Goal: Information Seeking & Learning: Check status

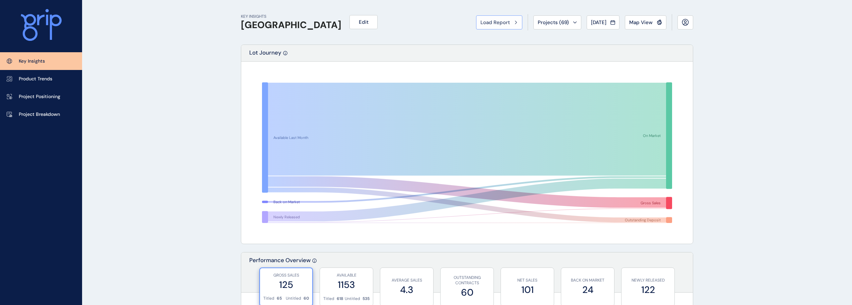
click at [492, 23] on span "Load Report" at bounding box center [494, 22] width 29 height 7
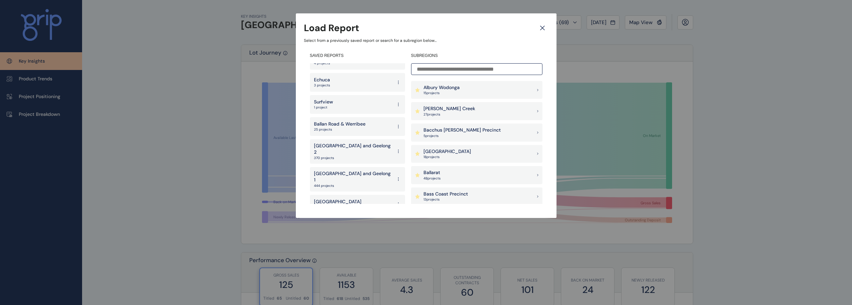
scroll to position [1327, 0]
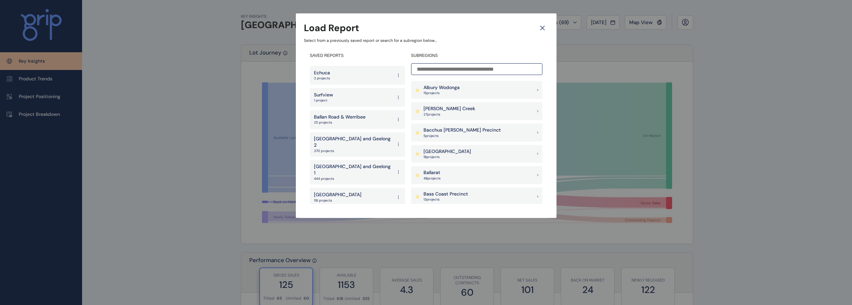
click at [337, 192] on p "[GEOGRAPHIC_DATA]" at bounding box center [338, 195] width 48 height 7
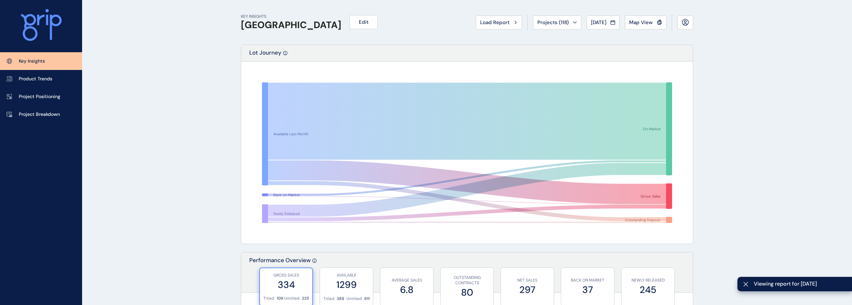
click at [455, 188] on icon at bounding box center [467, 190] width 398 height 54
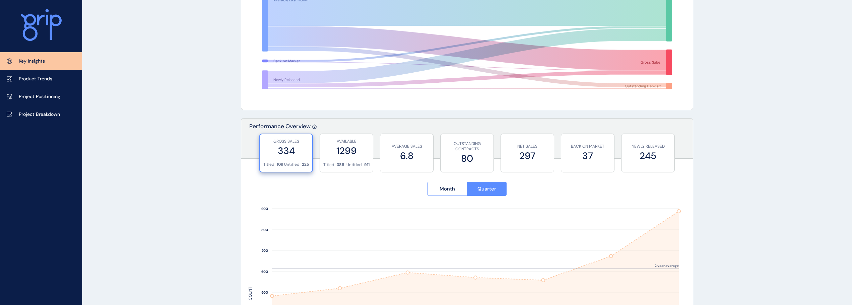
click at [455, 188] on button "Month" at bounding box center [448, 189] width 40 height 14
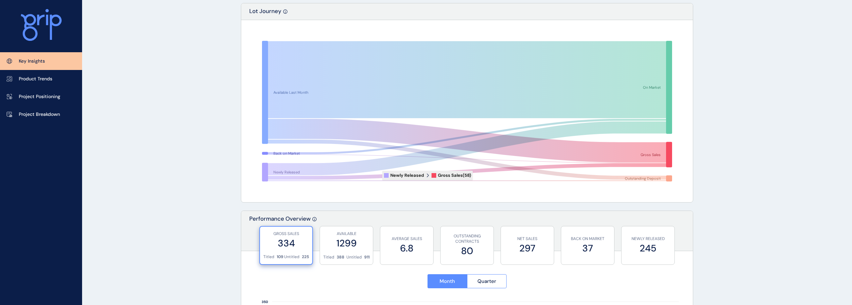
scroll to position [0, 0]
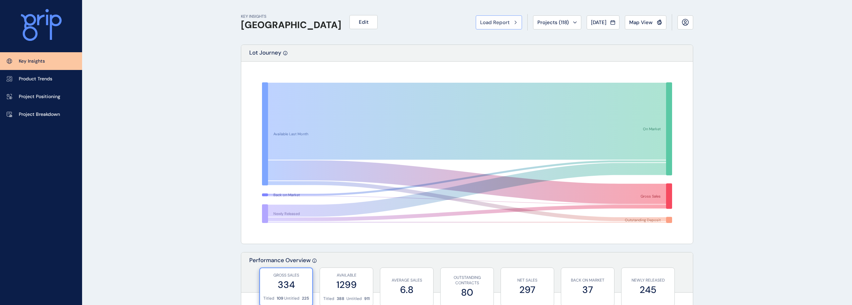
click at [490, 27] on button "Load Report" at bounding box center [499, 22] width 46 height 14
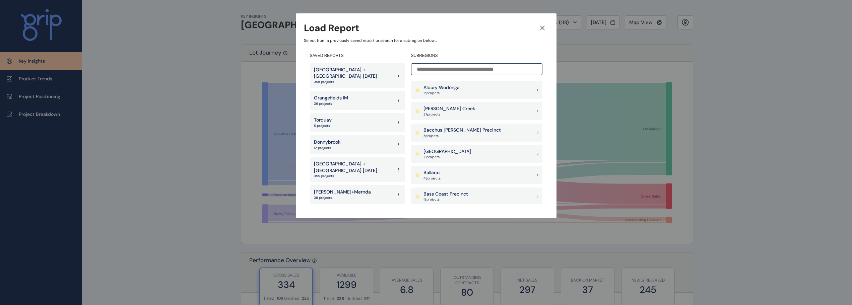
click at [546, 27] on icon at bounding box center [542, 28] width 12 height 12
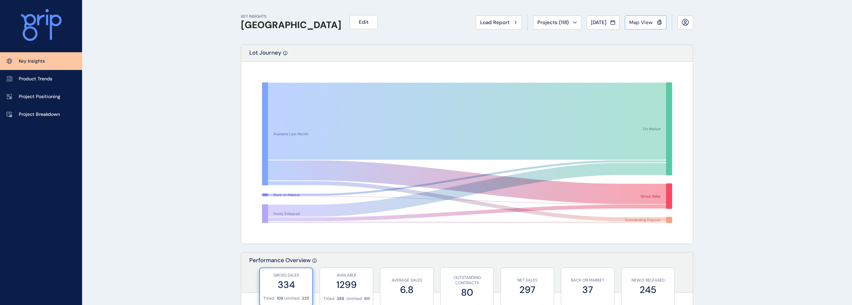
click at [649, 21] on span "Map View" at bounding box center [640, 22] width 23 height 7
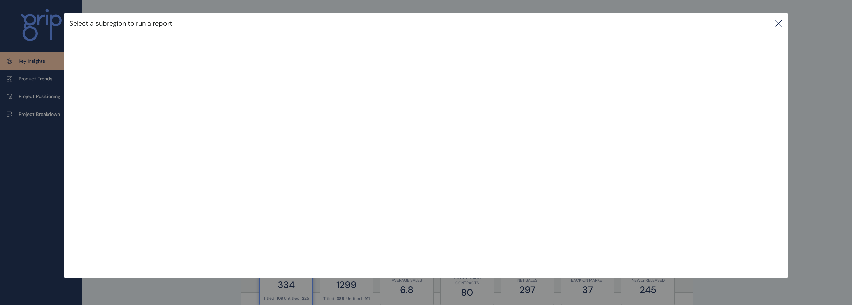
click at [778, 23] on icon at bounding box center [779, 23] width 8 height 8
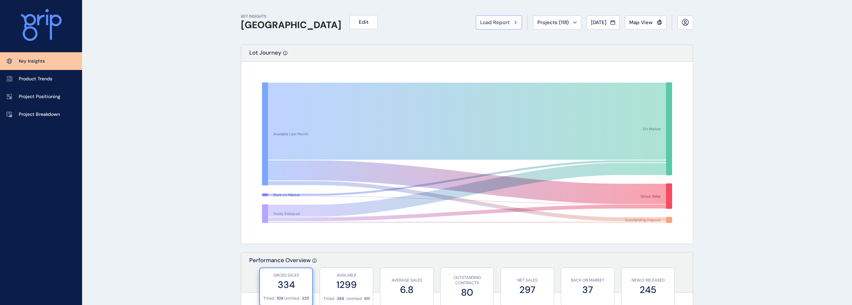
click at [476, 21] on button "Load Report" at bounding box center [499, 22] width 46 height 14
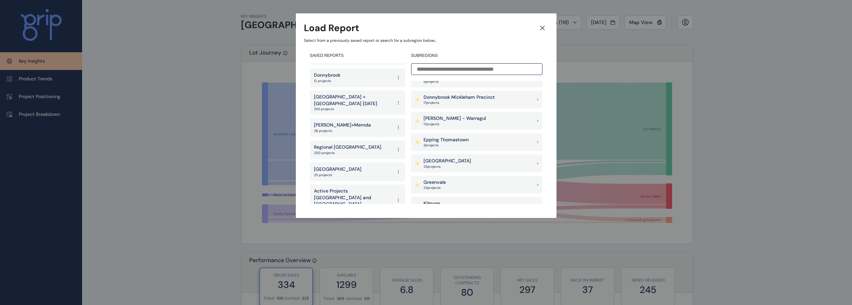
scroll to position [302, 0]
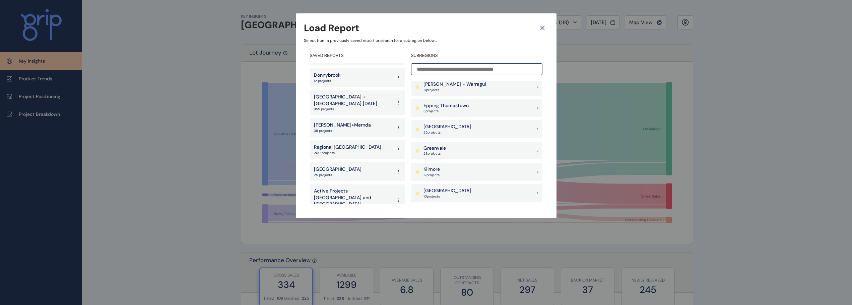
click at [453, 107] on p "Epping Thomastown" at bounding box center [446, 106] width 45 height 7
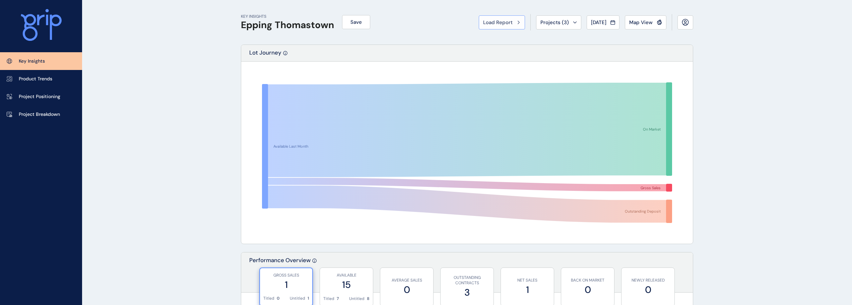
click at [490, 22] on span "Load Report" at bounding box center [497, 22] width 29 height 7
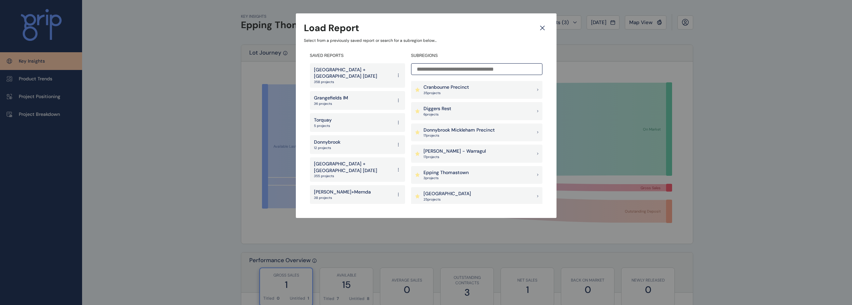
scroll to position [302, 0]
click at [443, 148] on p "Greenvale" at bounding box center [435, 148] width 22 height 7
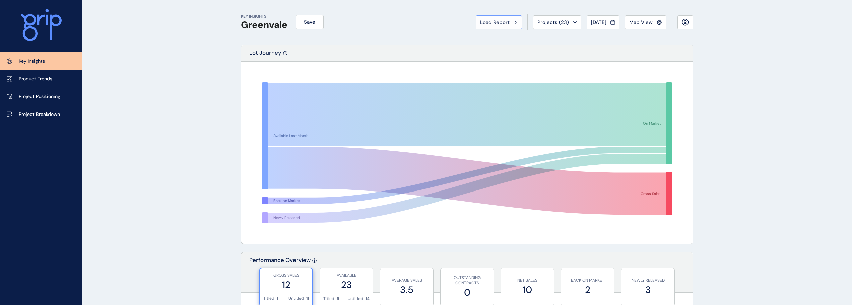
click at [494, 18] on button "Load Report" at bounding box center [499, 22] width 46 height 14
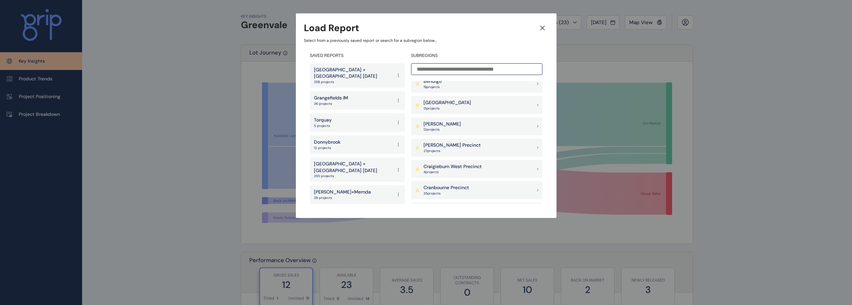
scroll to position [168, 0]
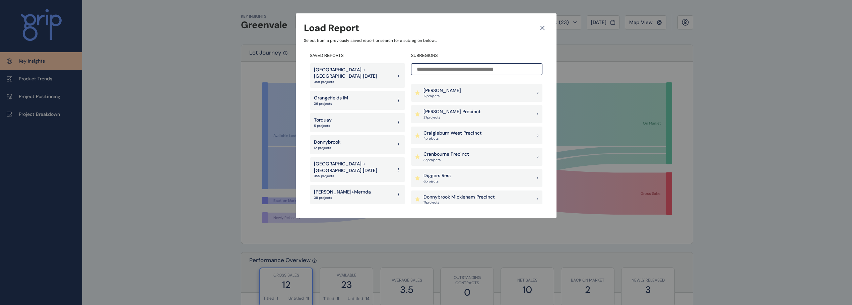
click at [464, 132] on p "Craigieburn West Precinct" at bounding box center [453, 133] width 58 height 7
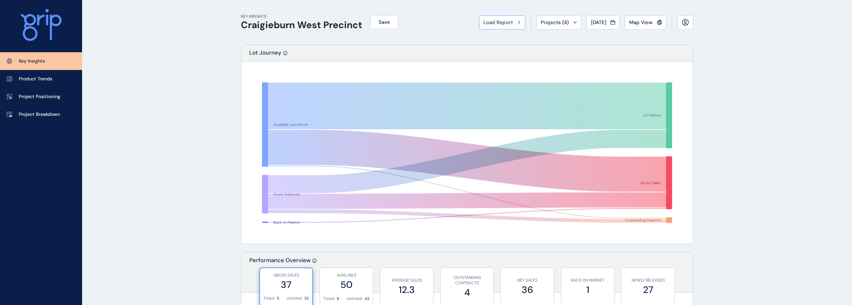
click at [493, 21] on span "Load Report" at bounding box center [497, 22] width 29 height 7
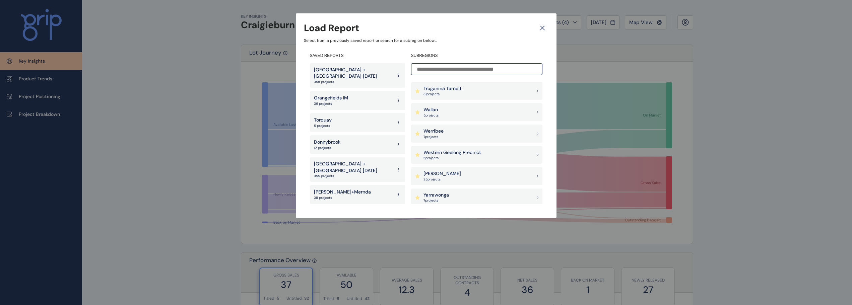
scroll to position [704, 0]
click at [440, 152] on p "[PERSON_NAME]" at bounding box center [443, 151] width 38 height 7
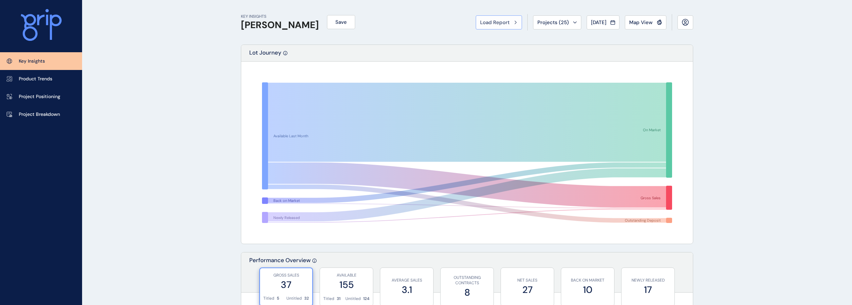
click at [504, 18] on button "Load Report" at bounding box center [499, 22] width 46 height 14
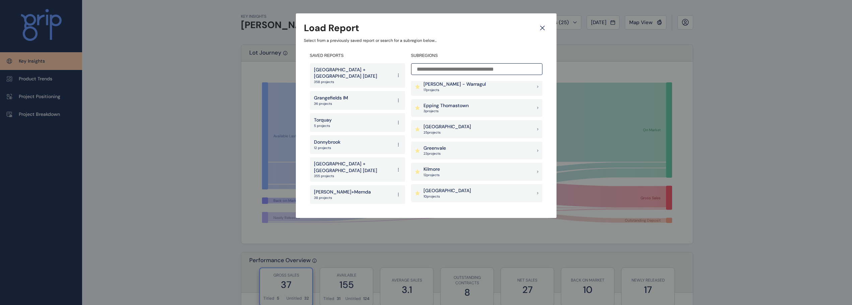
scroll to position [402, 0]
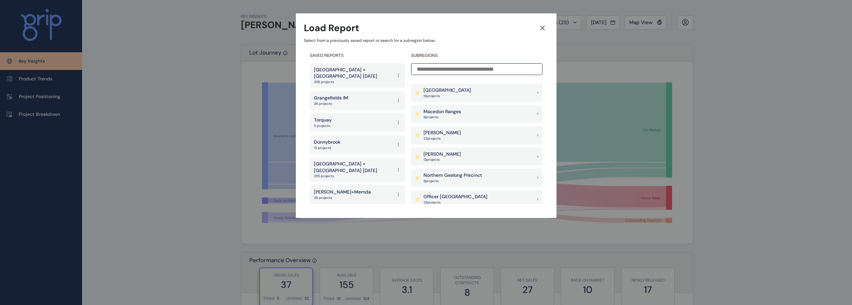
click at [447, 151] on p "[PERSON_NAME]" at bounding box center [443, 154] width 38 height 7
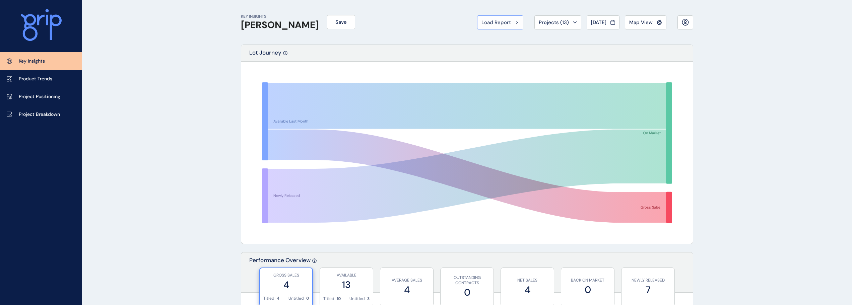
click at [503, 26] on button "Load Report" at bounding box center [500, 22] width 46 height 14
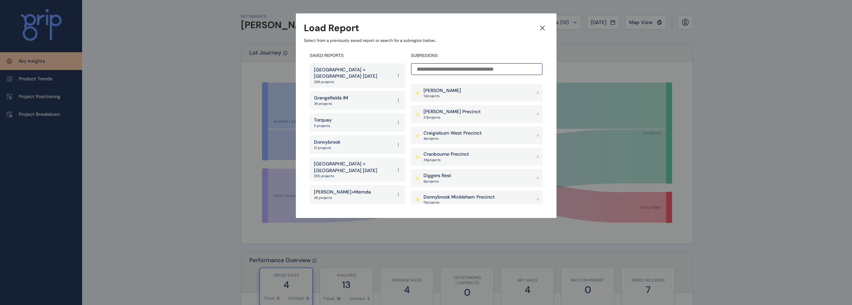
scroll to position [201, 0]
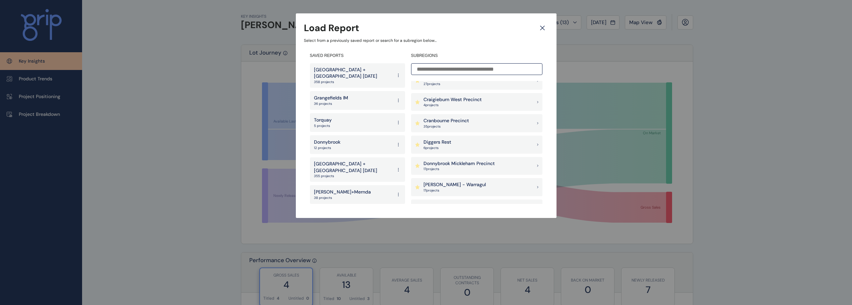
click at [476, 162] on p "Donnybrook Mickleham Precinct" at bounding box center [459, 163] width 71 height 7
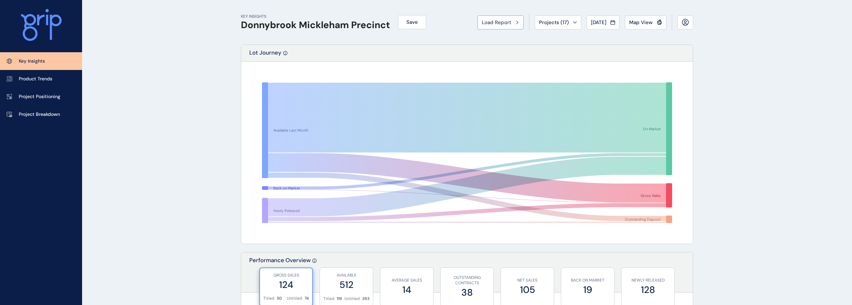
click at [494, 28] on button "Load Report" at bounding box center [500, 22] width 46 height 14
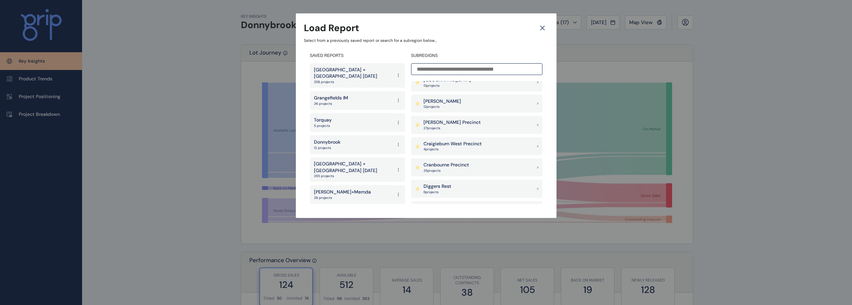
scroll to position [101, 0]
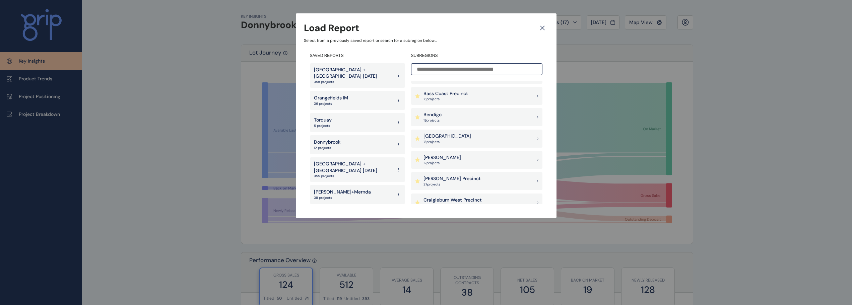
click at [449, 158] on div "[PERSON_NAME] 12 project s" at bounding box center [476, 160] width 131 height 18
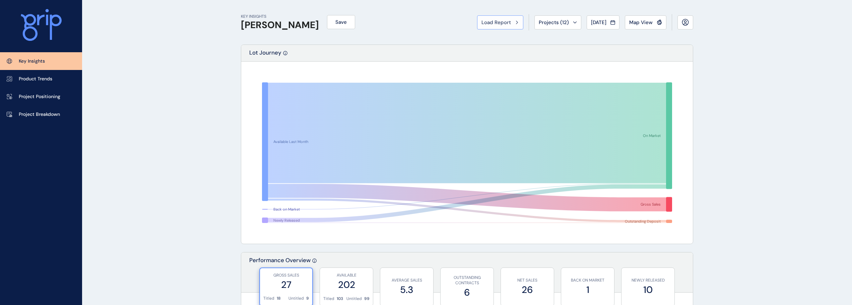
click at [490, 23] on span "Load Report" at bounding box center [495, 22] width 29 height 7
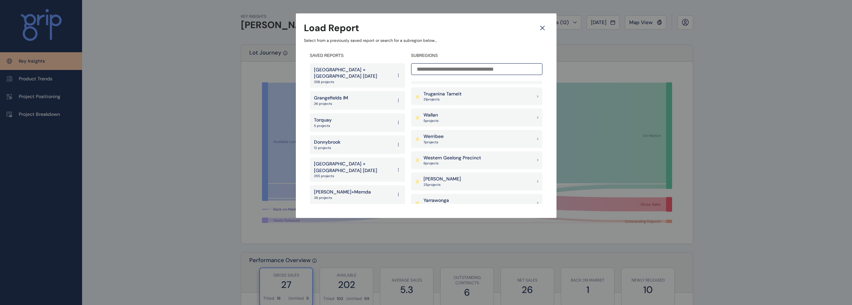
scroll to position [659, 0]
click at [441, 131] on div "Wallan 5 project s" at bounding box center [476, 134] width 131 height 18
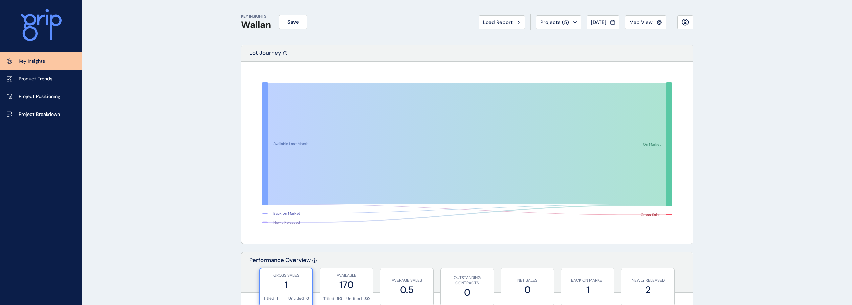
click at [500, 23] on span "Load Report" at bounding box center [497, 22] width 29 height 7
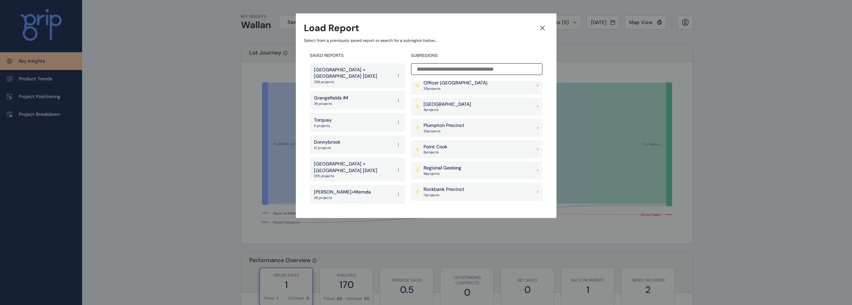
scroll to position [570, 0]
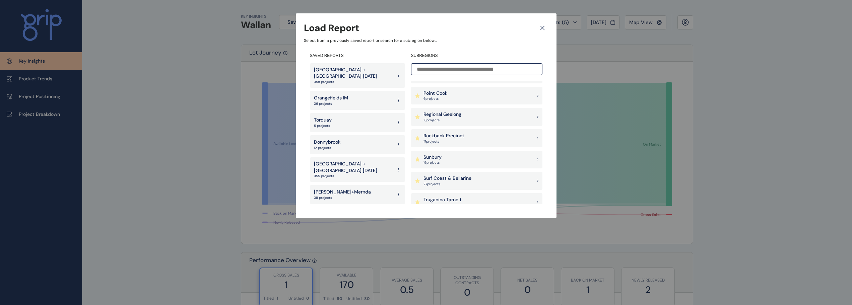
click at [446, 159] on div "Sunbury 16 project s" at bounding box center [476, 160] width 131 height 18
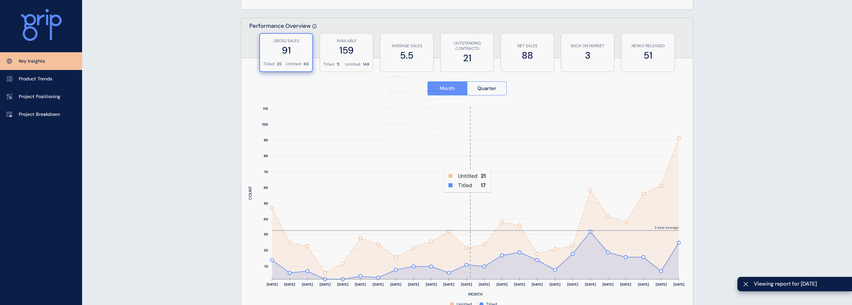
scroll to position [302, 0]
